Goal: Check status: Check status

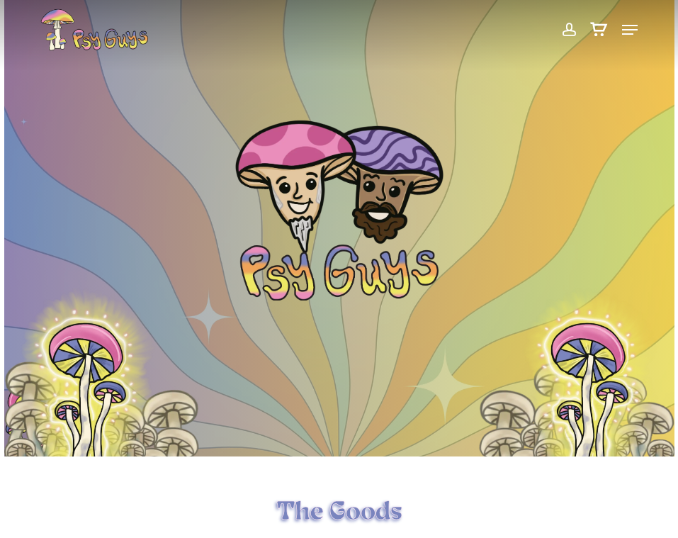
click at [564, 22] on span at bounding box center [568, 30] width 15 height 24
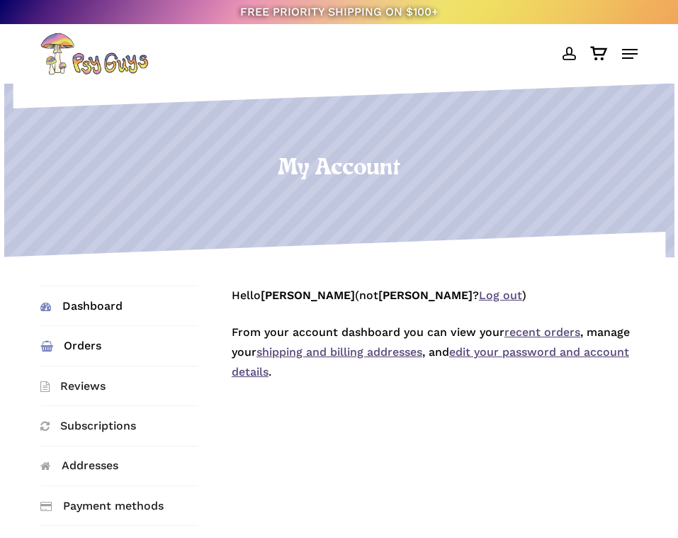
click at [73, 348] on link "Orders" at bounding box center [119, 345] width 158 height 39
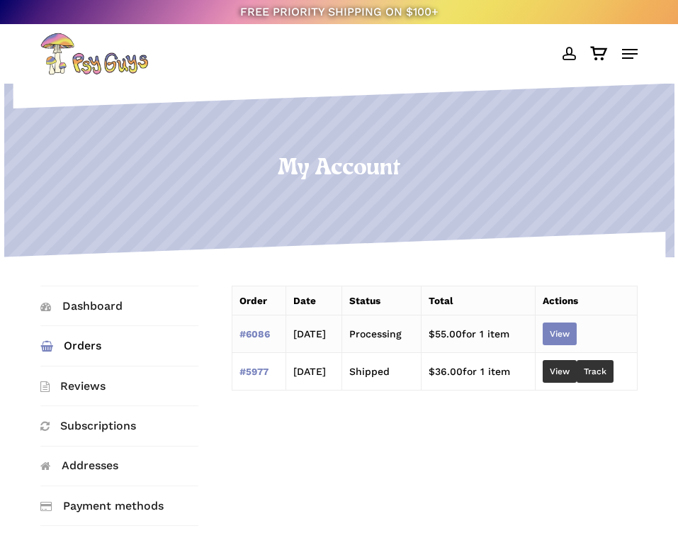
click at [558, 335] on link "View" at bounding box center [560, 333] width 34 height 23
